Goal: Task Accomplishment & Management: Use online tool/utility

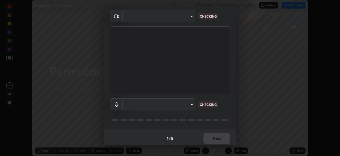
scroll to position [19, 0]
type input "b01729d45edbc9c0263969ae5aeda06708fa428b9a77102190d554404ede5bbd"
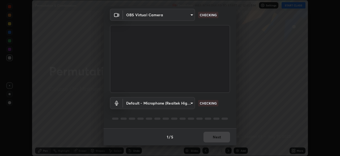
click at [190, 103] on body "Erase all Permutation & Combination Recording WAS SCHEDULED TO START AT 12:45 P…" at bounding box center [170, 78] width 340 height 156
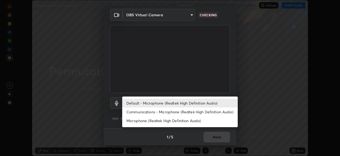
click at [183, 112] on li "Communications - Microphone (Realtek High Definition Audio)" at bounding box center [180, 111] width 116 height 9
type input "communications"
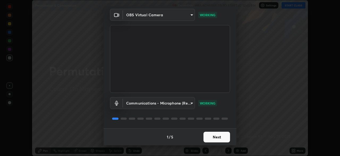
click at [211, 137] on button "Next" at bounding box center [217, 136] width 27 height 11
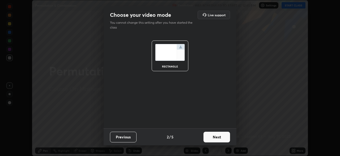
scroll to position [0, 0]
click at [217, 136] on button "Next" at bounding box center [217, 136] width 27 height 11
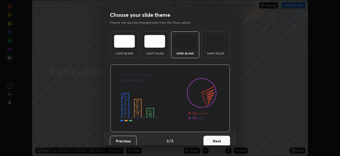
click at [217, 140] on button "Next" at bounding box center [217, 140] width 27 height 11
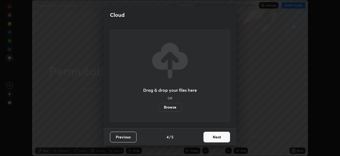
click at [215, 139] on button "Next" at bounding box center [217, 136] width 27 height 11
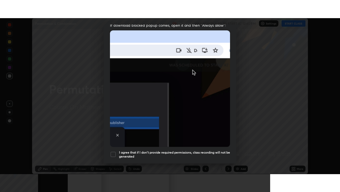
scroll to position [127, 0]
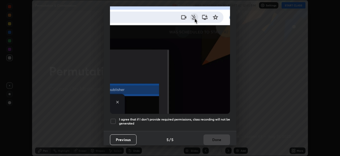
click at [116, 118] on div at bounding box center [113, 121] width 6 height 6
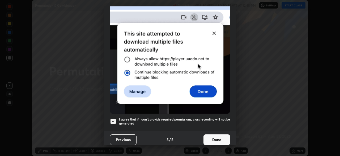
click at [210, 138] on button "Done" at bounding box center [217, 139] width 27 height 11
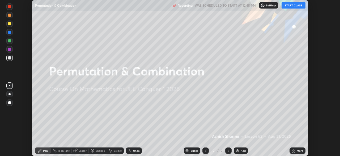
click at [296, 6] on button "START CLASS" at bounding box center [294, 5] width 24 height 6
click at [297, 150] on div "More" at bounding box center [300, 150] width 7 height 3
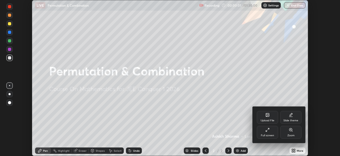
click at [267, 133] on div "Full screen" at bounding box center [267, 132] width 21 height 13
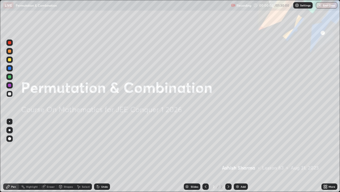
scroll to position [192, 340]
click at [241, 155] on div "Add" at bounding box center [243, 186] width 5 height 3
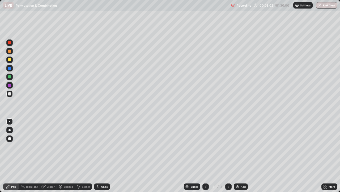
click at [99, 155] on icon at bounding box center [98, 186] width 4 height 4
click at [104, 155] on div "Undo" at bounding box center [104, 186] width 7 height 3
click at [102, 155] on div "Undo" at bounding box center [104, 186] width 7 height 3
click at [105, 155] on div "Undo" at bounding box center [104, 186] width 7 height 3
click at [107, 155] on div "Undo" at bounding box center [102, 186] width 16 height 6
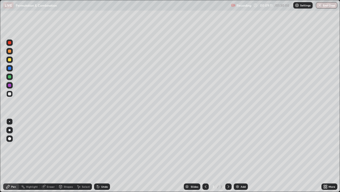
click at [50, 155] on div "Eraser" at bounding box center [51, 186] width 8 height 3
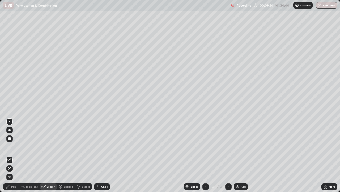
click at [14, 155] on div "Pen" at bounding box center [13, 186] width 5 height 3
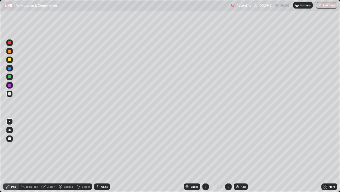
click at [51, 155] on div "Eraser" at bounding box center [51, 186] width 8 height 3
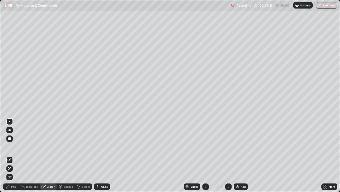
click at [14, 155] on div "Pen" at bounding box center [13, 186] width 5 height 3
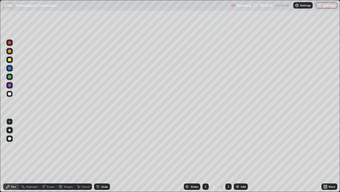
click at [50, 155] on div "Eraser" at bounding box center [51, 186] width 8 height 3
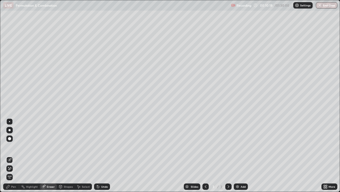
click at [14, 155] on div "Pen" at bounding box center [13, 186] width 5 height 3
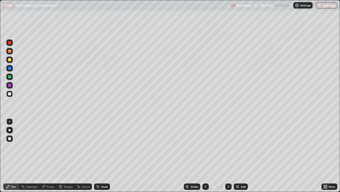
click at [49, 155] on div "Eraser" at bounding box center [51, 186] width 8 height 3
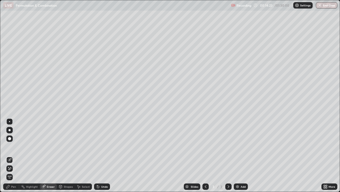
click at [242, 155] on div "Add" at bounding box center [243, 186] width 5 height 3
click at [13, 155] on div "Pen" at bounding box center [13, 186] width 5 height 3
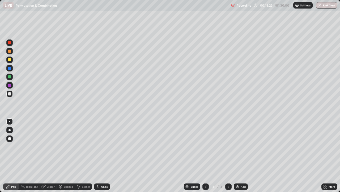
click at [51, 155] on div "Eraser" at bounding box center [51, 186] width 8 height 3
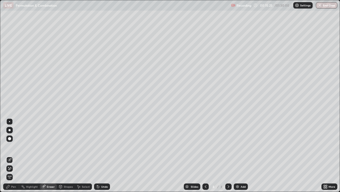
click at [15, 155] on div "Pen" at bounding box center [11, 186] width 16 height 6
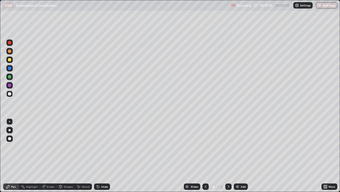
click at [50, 155] on div "Eraser" at bounding box center [51, 186] width 8 height 3
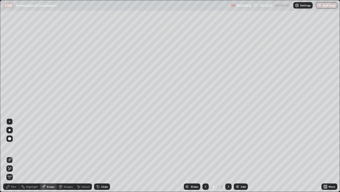
click at [11, 155] on div "Pen" at bounding box center [11, 186] width 16 height 6
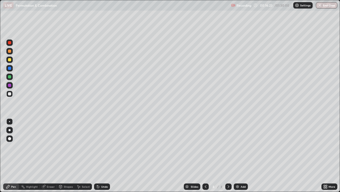
click at [104, 155] on div "Undo" at bounding box center [104, 186] width 7 height 3
click at [103, 155] on div "Undo" at bounding box center [104, 186] width 7 height 3
click at [102, 155] on div "Undo" at bounding box center [102, 186] width 16 height 6
click at [104, 155] on div "Undo" at bounding box center [104, 186] width 7 height 3
click at [104, 155] on div "Undo" at bounding box center [102, 186] width 16 height 6
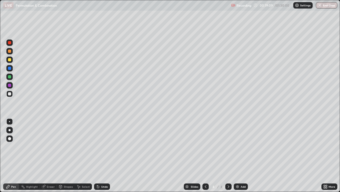
click at [104, 155] on div "Undo" at bounding box center [104, 186] width 7 height 3
click at [242, 155] on div "Add" at bounding box center [243, 186] width 5 height 3
click at [206, 155] on icon at bounding box center [206, 186] width 4 height 4
click at [228, 155] on icon at bounding box center [229, 186] width 4 height 4
click at [49, 155] on div "Eraser" at bounding box center [51, 186] width 8 height 3
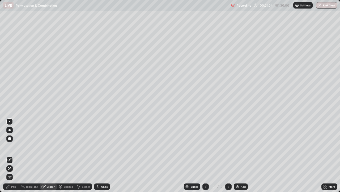
click at [14, 155] on div "Pen" at bounding box center [11, 186] width 16 height 6
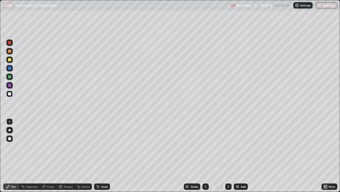
click at [204, 155] on icon at bounding box center [206, 186] width 4 height 4
click at [228, 155] on icon at bounding box center [229, 186] width 4 height 4
click at [102, 155] on div "Undo" at bounding box center [104, 186] width 7 height 3
click at [104, 155] on div "Undo" at bounding box center [101, 186] width 18 height 11
click at [105, 155] on div "Undo" at bounding box center [102, 186] width 16 height 6
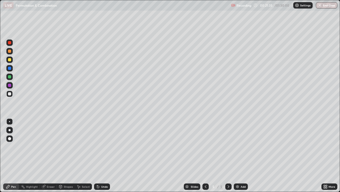
click at [103, 155] on div "Undo" at bounding box center [104, 186] width 7 height 3
click at [51, 155] on div "Eraser" at bounding box center [51, 186] width 8 height 3
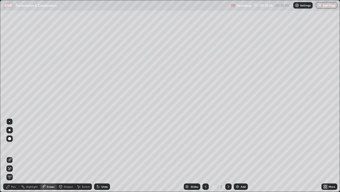
click at [13, 155] on div "Pen" at bounding box center [13, 186] width 5 height 3
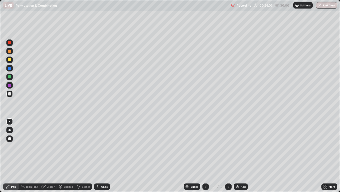
click at [101, 155] on div "Undo" at bounding box center [104, 186] width 7 height 3
click at [102, 155] on div "Undo" at bounding box center [104, 186] width 7 height 3
click at [205, 155] on icon at bounding box center [206, 186] width 4 height 4
click at [229, 155] on icon at bounding box center [229, 186] width 4 height 4
click at [241, 155] on div "Add" at bounding box center [243, 186] width 5 height 3
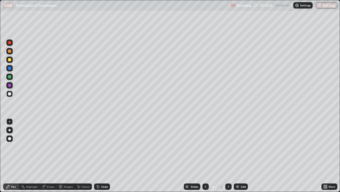
click at [240, 155] on div "Add" at bounding box center [241, 186] width 14 height 6
click at [34, 155] on div "Highlight" at bounding box center [32, 186] width 12 height 3
click at [50, 155] on div "Eraser" at bounding box center [51, 186] width 8 height 3
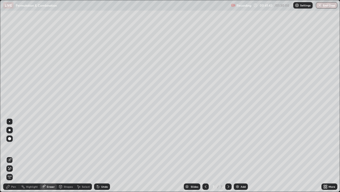
click at [15, 155] on div "Pen" at bounding box center [11, 186] width 16 height 6
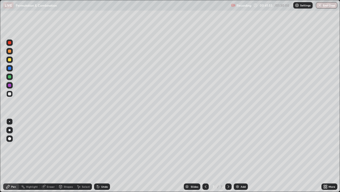
click at [11, 155] on div "Pen" at bounding box center [13, 186] width 5 height 3
click at [102, 155] on div "Undo" at bounding box center [104, 186] width 7 height 3
click at [104, 155] on div "Undo" at bounding box center [104, 186] width 7 height 3
click at [241, 155] on div "Add" at bounding box center [243, 186] width 5 height 3
click at [101, 155] on div "Undo" at bounding box center [104, 186] width 7 height 3
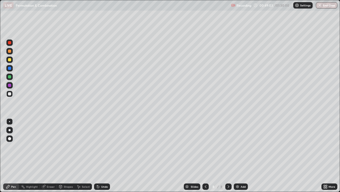
click at [102, 155] on div "Undo" at bounding box center [104, 186] width 7 height 3
click at [105, 155] on div "Undo" at bounding box center [104, 186] width 7 height 3
click at [102, 155] on div "Undo" at bounding box center [104, 186] width 7 height 3
click at [243, 155] on div "Add" at bounding box center [243, 186] width 5 height 3
click at [102, 155] on div "Undo" at bounding box center [101, 186] width 18 height 11
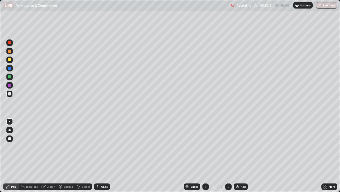
click at [106, 155] on div "Undo" at bounding box center [102, 186] width 16 height 6
click at [105, 155] on div "Undo" at bounding box center [102, 186] width 16 height 6
click at [103, 155] on div "Undo" at bounding box center [102, 186] width 16 height 6
click at [103, 155] on div "Undo" at bounding box center [101, 186] width 18 height 11
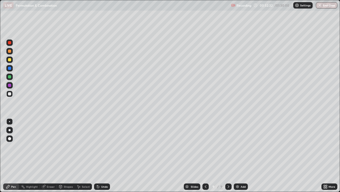
click at [103, 155] on div "Undo" at bounding box center [101, 186] width 18 height 11
click at [206, 155] on icon at bounding box center [206, 186] width 4 height 4
click at [227, 155] on icon at bounding box center [229, 186] width 4 height 4
click at [205, 155] on icon at bounding box center [206, 186] width 4 height 4
click at [85, 155] on div "Select" at bounding box center [86, 186] width 8 height 3
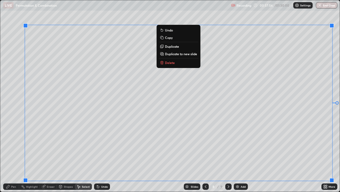
click at [308, 90] on div "0 ° Undo Copy Duplicate Duplicate to new slide Delete" at bounding box center [170, 95] width 340 height 191
click at [298, 107] on div "0 ° Undo Copy Duplicate Duplicate to new slide Delete" at bounding box center [170, 95] width 340 height 191
click at [104, 155] on div "Undo" at bounding box center [101, 186] width 18 height 11
click at [104, 155] on div "Undo" at bounding box center [104, 186] width 7 height 3
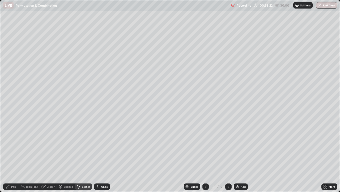
click at [51, 155] on div "Eraser" at bounding box center [51, 186] width 8 height 3
click at [85, 155] on div "Select" at bounding box center [86, 186] width 8 height 3
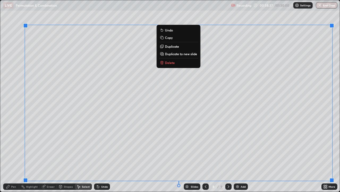
click at [19, 99] on div "0 ° Undo Copy Duplicate Duplicate to new slide Delete" at bounding box center [170, 95] width 340 height 191
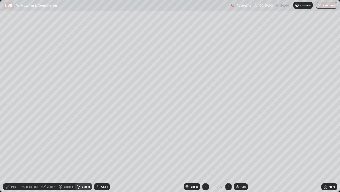
click at [13, 155] on div "Pen" at bounding box center [13, 186] width 5 height 3
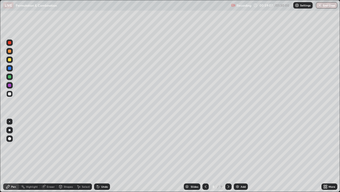
click at [103, 155] on div "Undo" at bounding box center [104, 186] width 7 height 3
click at [104, 155] on div "Undo" at bounding box center [104, 186] width 7 height 3
click at [106, 155] on div "Undo" at bounding box center [104, 186] width 7 height 3
click at [227, 155] on icon at bounding box center [229, 186] width 4 height 4
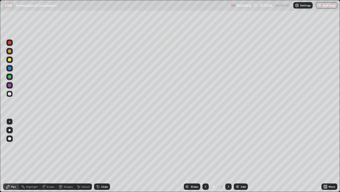
click at [242, 155] on div "Add" at bounding box center [243, 186] width 5 height 3
click at [13, 155] on div "Pen" at bounding box center [11, 186] width 16 height 6
click at [105, 155] on div "Undo" at bounding box center [104, 186] width 7 height 3
click at [104, 155] on div "Undo" at bounding box center [104, 186] width 7 height 3
click at [102, 155] on div "Undo" at bounding box center [104, 186] width 7 height 3
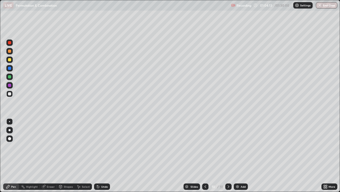
click at [103, 155] on div "Undo" at bounding box center [104, 186] width 7 height 3
click at [241, 155] on div "Add" at bounding box center [243, 186] width 5 height 3
click at [102, 155] on div "Undo" at bounding box center [104, 186] width 7 height 3
click at [103, 155] on div "Undo" at bounding box center [102, 186] width 16 height 6
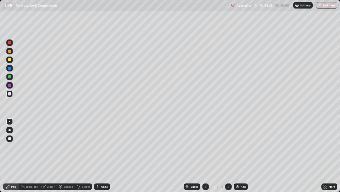
click at [205, 155] on icon at bounding box center [206, 186] width 4 height 4
click at [228, 155] on icon at bounding box center [229, 186] width 4 height 4
click at [230, 155] on div at bounding box center [229, 186] width 6 height 6
click at [229, 155] on icon at bounding box center [229, 186] width 4 height 4
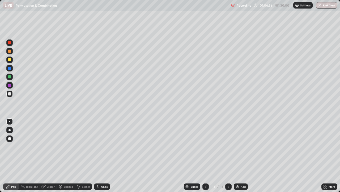
click at [229, 155] on icon at bounding box center [229, 186] width 4 height 4
click at [228, 155] on icon at bounding box center [229, 186] width 2 height 3
click at [104, 155] on div "Undo" at bounding box center [104, 186] width 7 height 3
click at [242, 155] on div "Add" at bounding box center [243, 186] width 5 height 3
click at [104, 155] on div "Undo" at bounding box center [102, 186] width 16 height 6
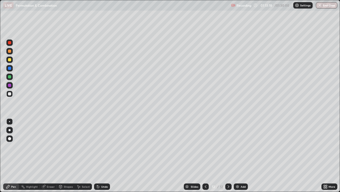
click at [104, 155] on div "Undo" at bounding box center [104, 186] width 7 height 3
click at [105, 155] on div "Undo" at bounding box center [104, 186] width 7 height 3
click at [103, 155] on div "Undo" at bounding box center [104, 186] width 7 height 3
click at [103, 155] on div "Undo" at bounding box center [102, 186] width 16 height 6
click at [102, 155] on div "Undo" at bounding box center [102, 186] width 16 height 6
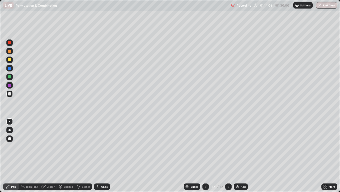
click at [103, 155] on div "Undo" at bounding box center [102, 186] width 16 height 6
click at [243, 155] on div "Add" at bounding box center [243, 186] width 5 height 3
click at [104, 155] on div "Undo" at bounding box center [104, 186] width 7 height 3
click at [103, 155] on div "Undo" at bounding box center [102, 186] width 16 height 6
click at [105, 155] on div "Undo" at bounding box center [104, 186] width 7 height 3
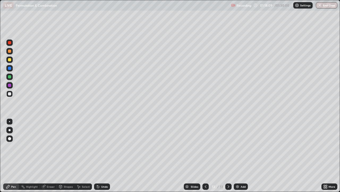
click at [102, 155] on div "Undo" at bounding box center [104, 186] width 7 height 3
click at [101, 155] on div "Undo" at bounding box center [104, 186] width 7 height 3
click at [100, 155] on div "Undo" at bounding box center [102, 186] width 16 height 6
click at [102, 155] on div "Undo" at bounding box center [104, 186] width 7 height 3
click at [103, 155] on div "Undo" at bounding box center [104, 186] width 7 height 3
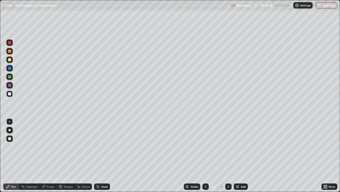
click at [10, 78] on div at bounding box center [9, 76] width 3 height 3
click at [103, 155] on div "Undo" at bounding box center [104, 186] width 7 height 3
click at [104, 155] on div "Undo" at bounding box center [104, 186] width 7 height 3
click at [102, 155] on div "Undo" at bounding box center [104, 186] width 7 height 3
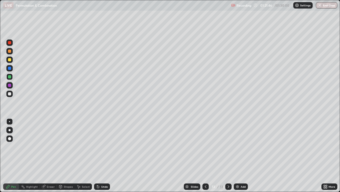
click at [242, 155] on div "Add" at bounding box center [243, 186] width 5 height 3
click at [104, 155] on div "Undo" at bounding box center [104, 186] width 7 height 3
click at [103, 155] on div "Undo" at bounding box center [102, 186] width 16 height 6
click at [104, 155] on div "Undo" at bounding box center [102, 186] width 16 height 6
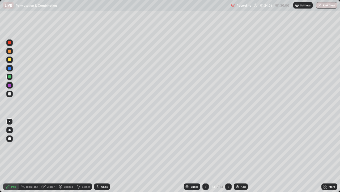
click at [102, 155] on div "Undo" at bounding box center [104, 186] width 7 height 3
click at [104, 155] on div "Undo" at bounding box center [104, 186] width 7 height 3
click at [329, 5] on button "End Class" at bounding box center [327, 5] width 21 height 6
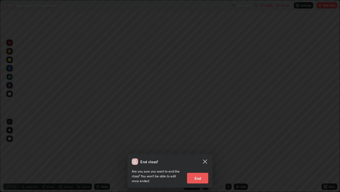
click at [203, 155] on button "End" at bounding box center [197, 177] width 21 height 11
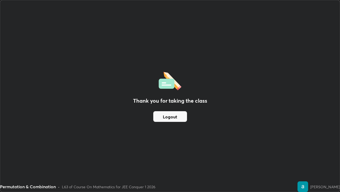
click at [180, 119] on button "Logout" at bounding box center [170, 116] width 34 height 11
